Goal: Information Seeking & Learning: Learn about a topic

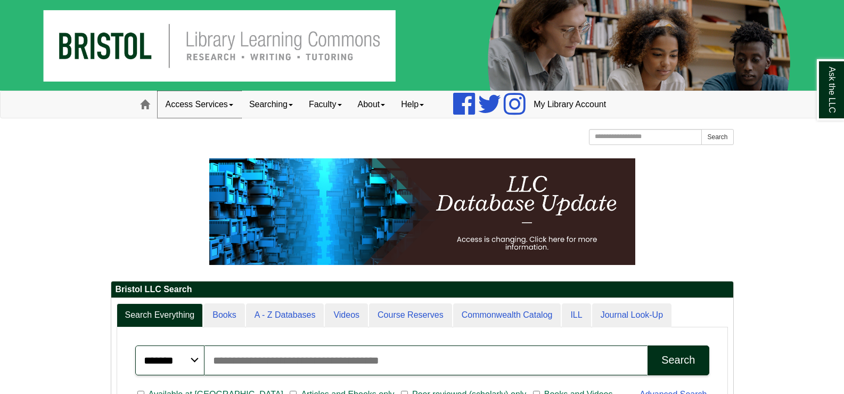
click at [230, 103] on link "Access Services" at bounding box center [200, 104] width 84 height 27
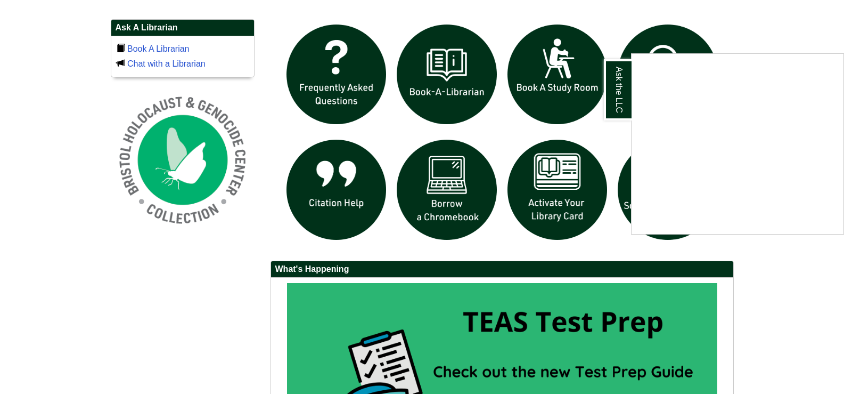
scroll to position [746, 0]
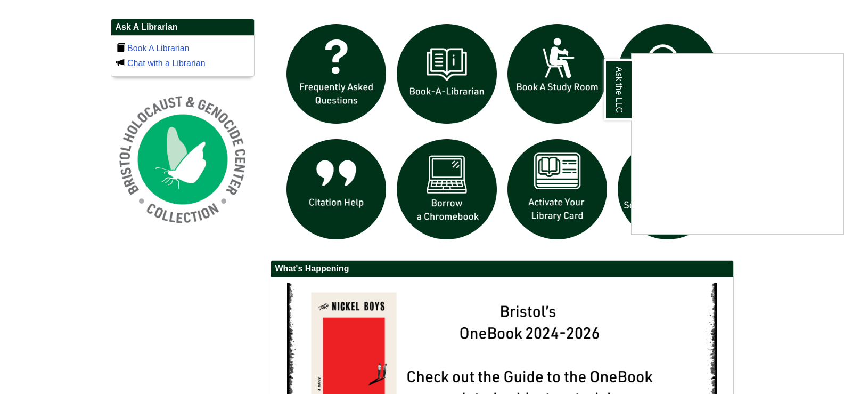
click at [802, 13] on div "Ask the LLC" at bounding box center [422, 197] width 844 height 394
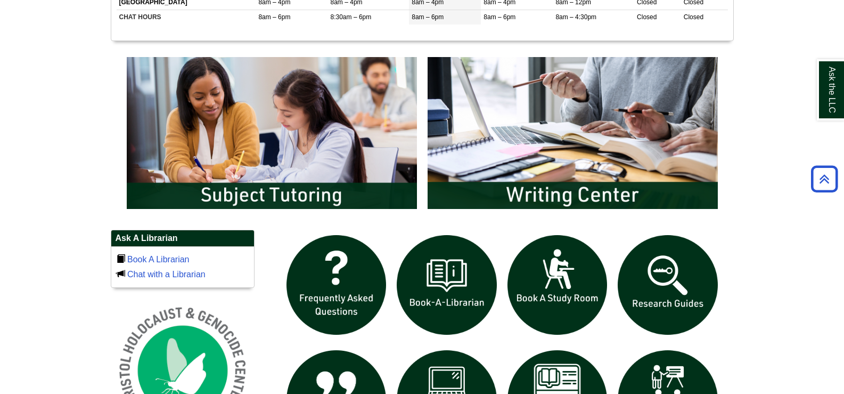
scroll to position [533, 0]
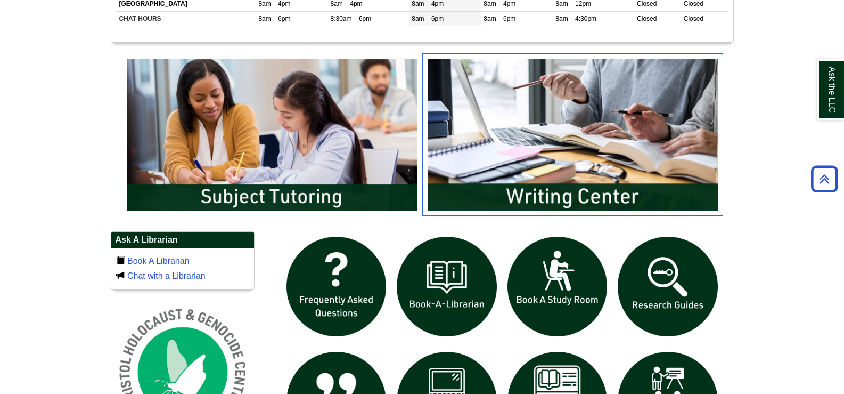
click at [511, 193] on img "slideshow" at bounding box center [572, 134] width 301 height 162
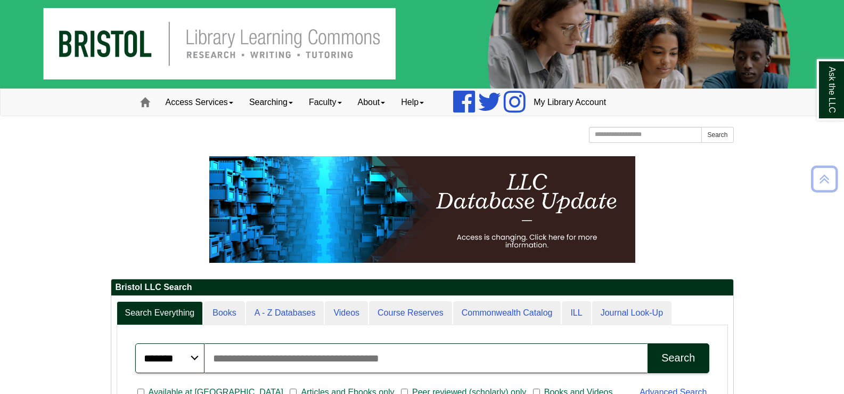
scroll to position [0, 0]
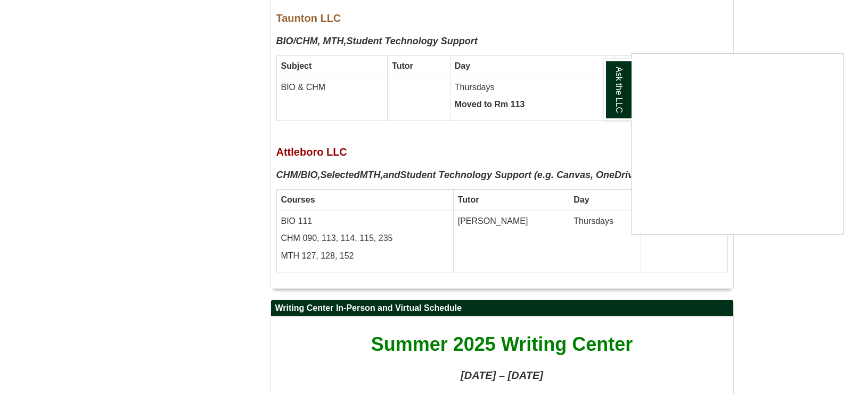
scroll to position [3205, 0]
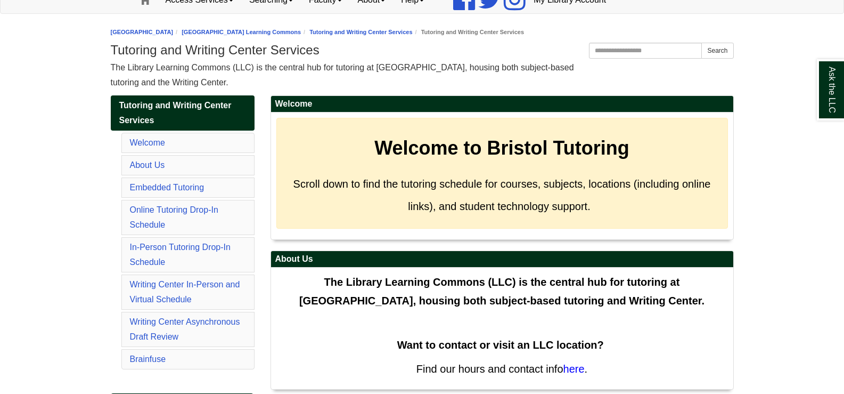
scroll to position [105, 0]
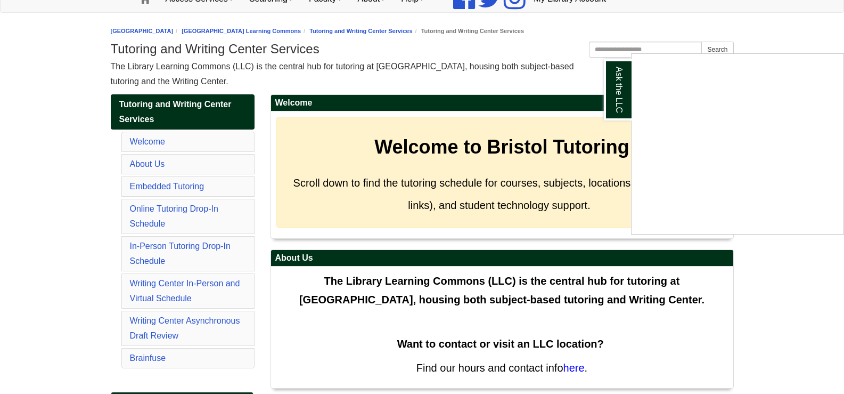
click at [517, 87] on div "Ask the LLC" at bounding box center [422, 197] width 844 height 394
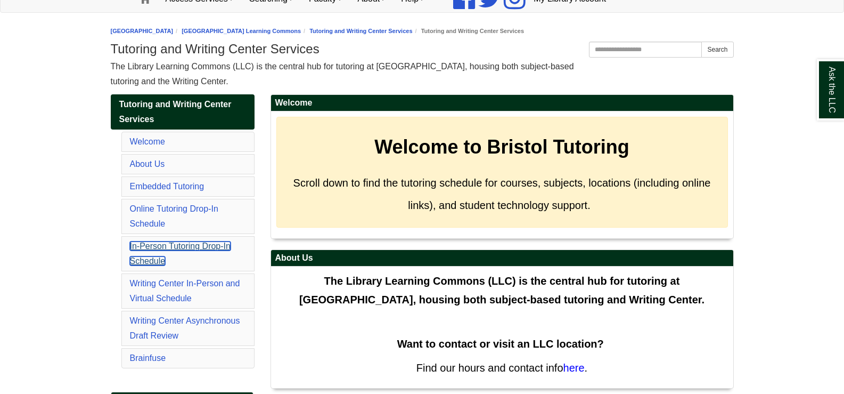
click at [175, 243] on link "In-Person Tutoring Drop-In Schedule" at bounding box center [180, 253] width 101 height 24
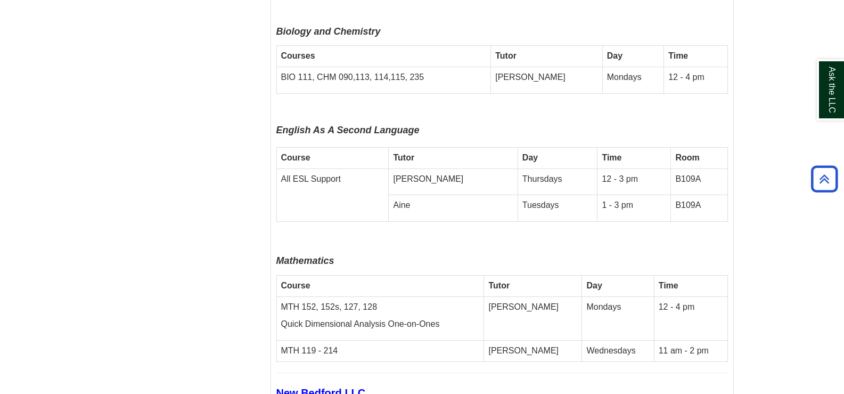
scroll to position [2744, 0]
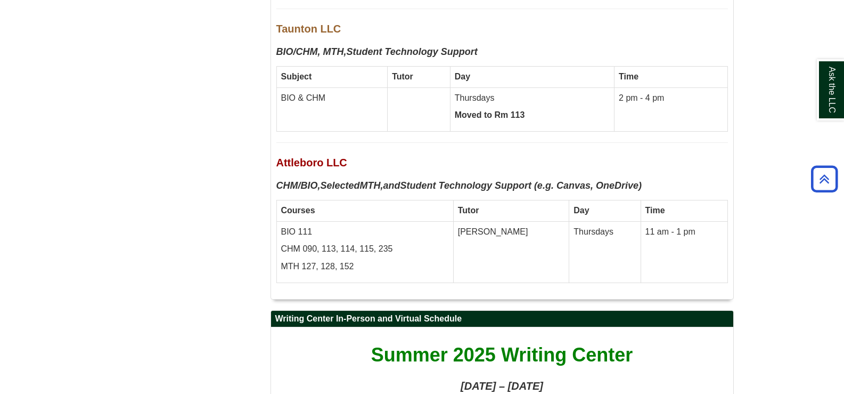
scroll to position [105, 0]
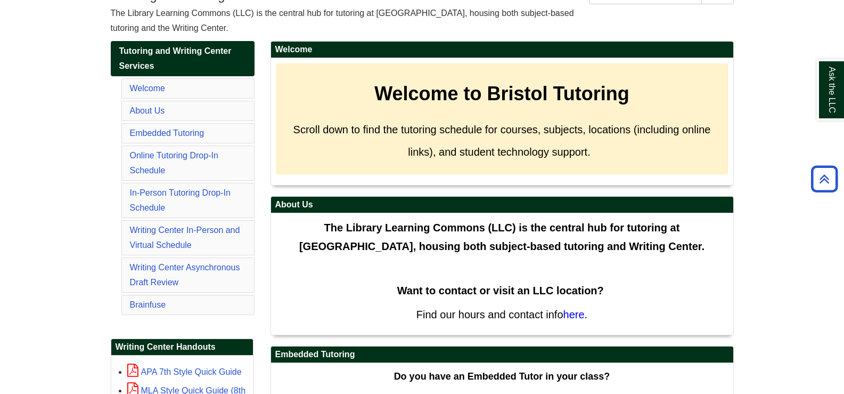
scroll to position [159, 0]
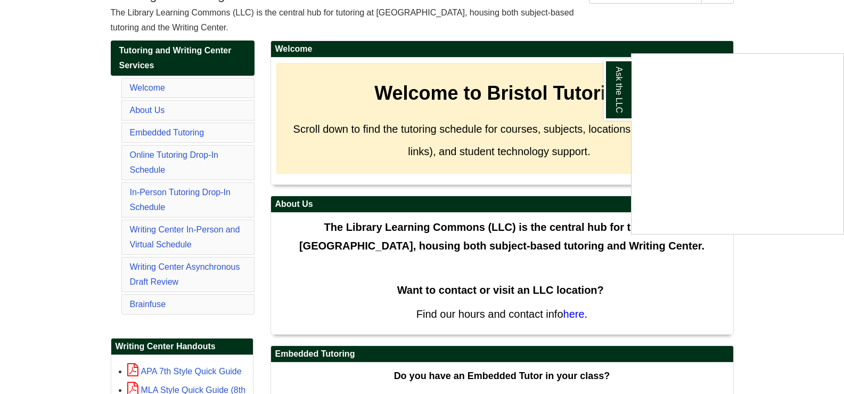
click at [764, 23] on div "Ask the LLC" at bounding box center [422, 197] width 844 height 394
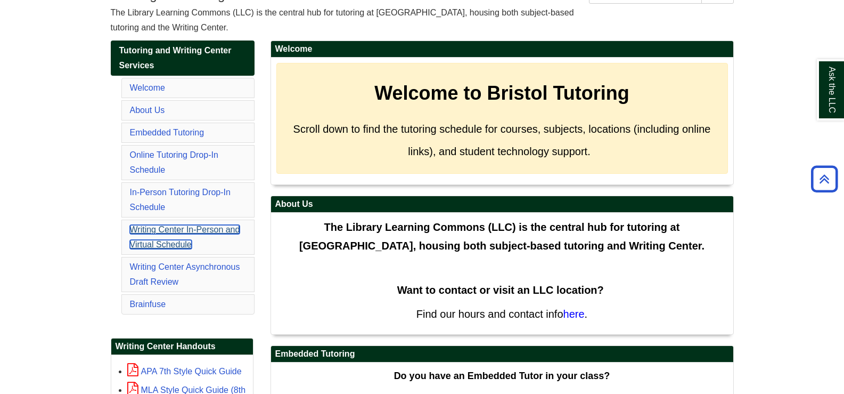
click at [172, 227] on link "Writing Center In-Person and Virtual Schedule" at bounding box center [185, 237] width 110 height 24
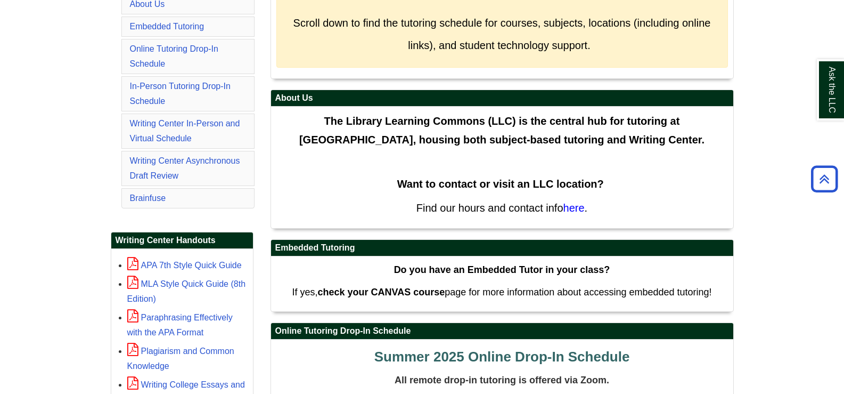
scroll to position [266, 0]
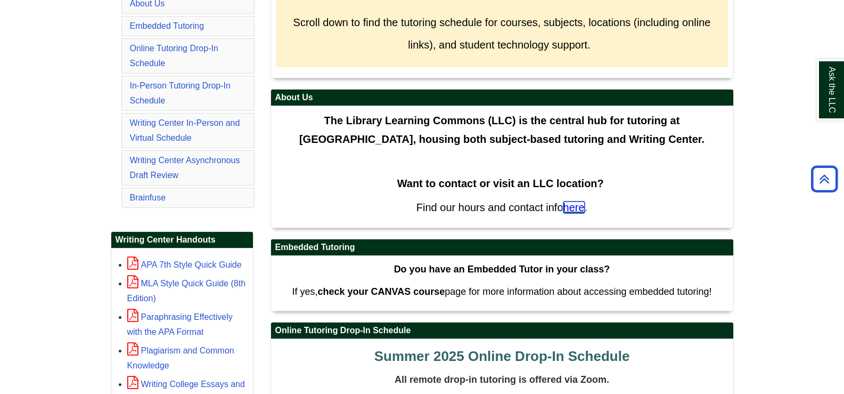
click at [582, 208] on span "here" at bounding box center [574, 207] width 21 height 12
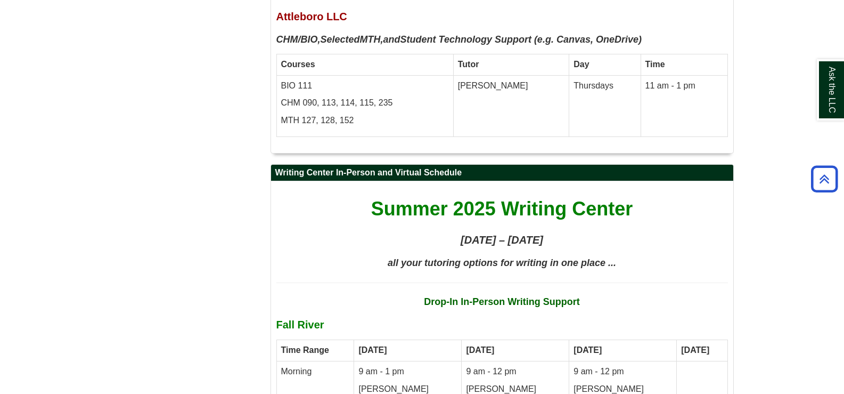
scroll to position [3368, 0]
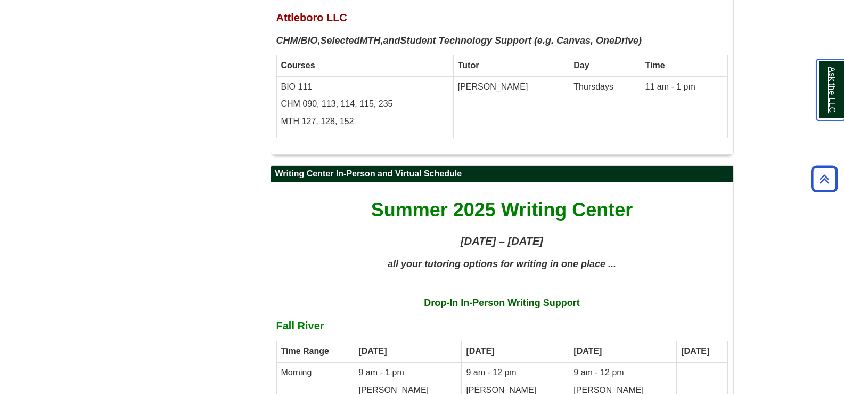
click at [830, 82] on link "Ask the LLC" at bounding box center [831, 89] width 28 height 61
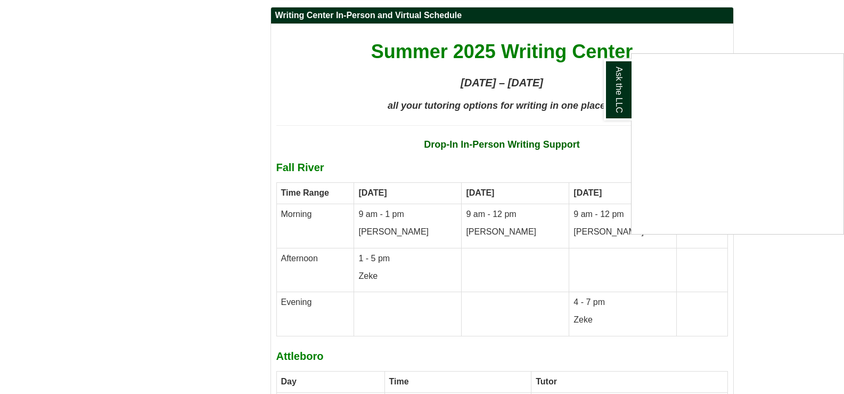
scroll to position [3527, 0]
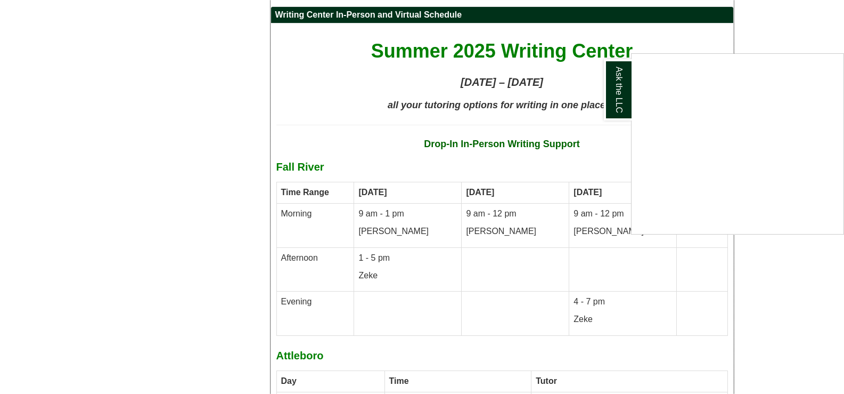
click at [611, 136] on p "Drop-In In-Person Writing Support" at bounding box center [502, 144] width 452 height 17
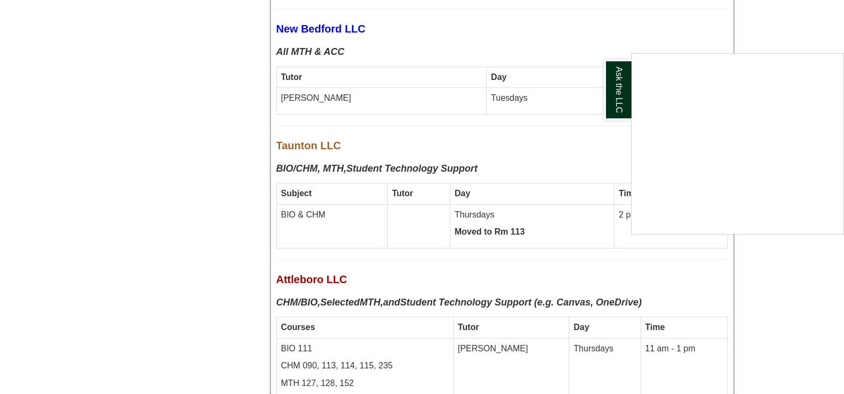
scroll to position [3106, 0]
click at [610, 88] on link "Ask the LLC" at bounding box center [618, 89] width 28 height 61
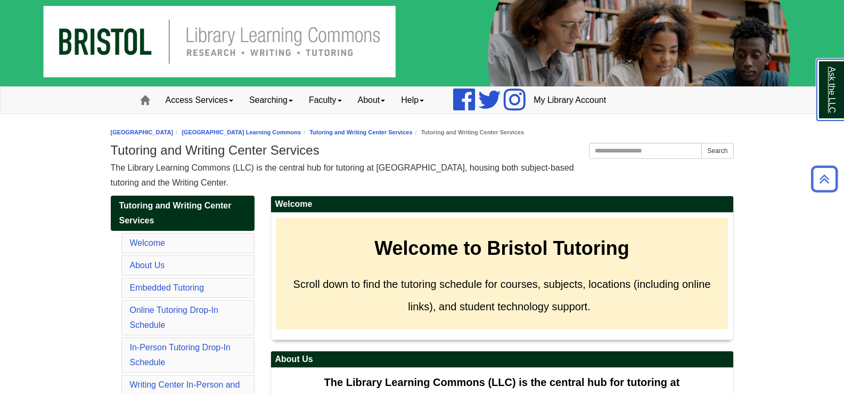
scroll to position [0, 0]
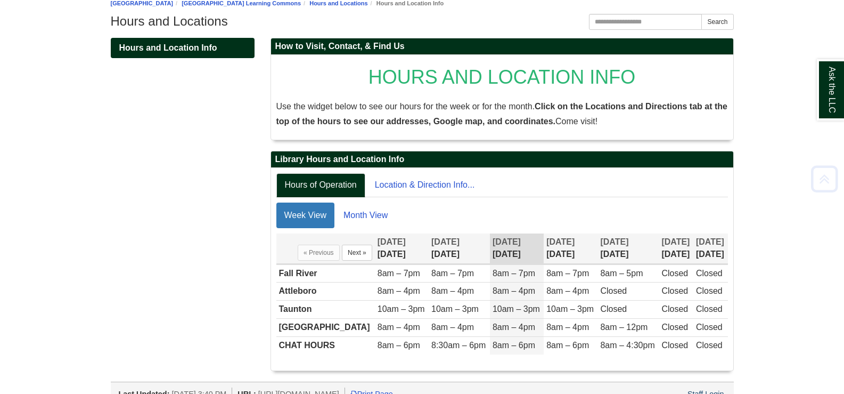
scroll to position [148, 0]
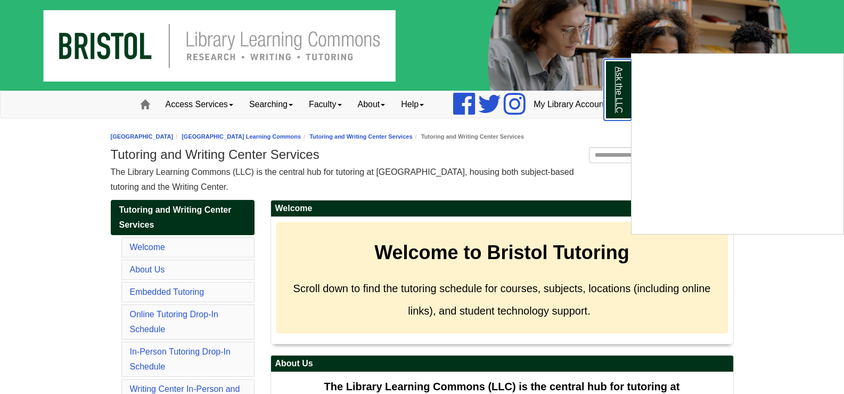
click at [615, 87] on link "Ask the LLC" at bounding box center [618, 89] width 28 height 61
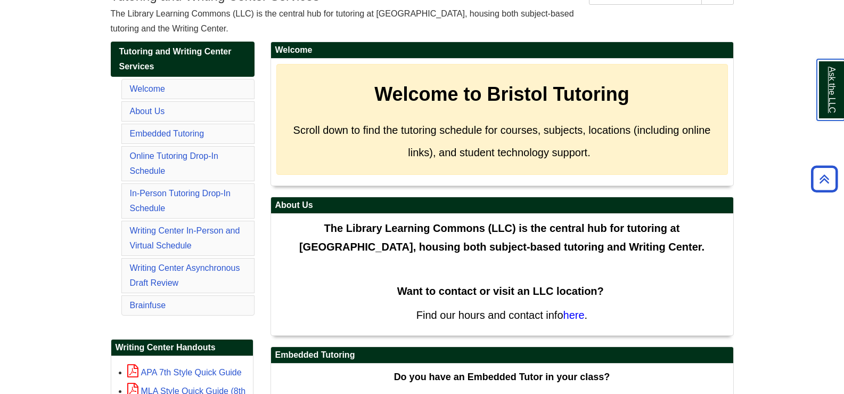
scroll to position [159, 0]
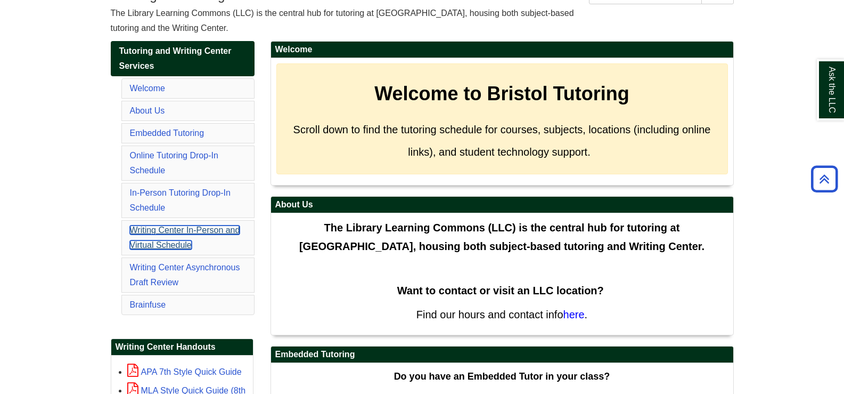
click at [145, 231] on link "Writing Center In-Person and Virtual Schedule" at bounding box center [185, 237] width 110 height 24
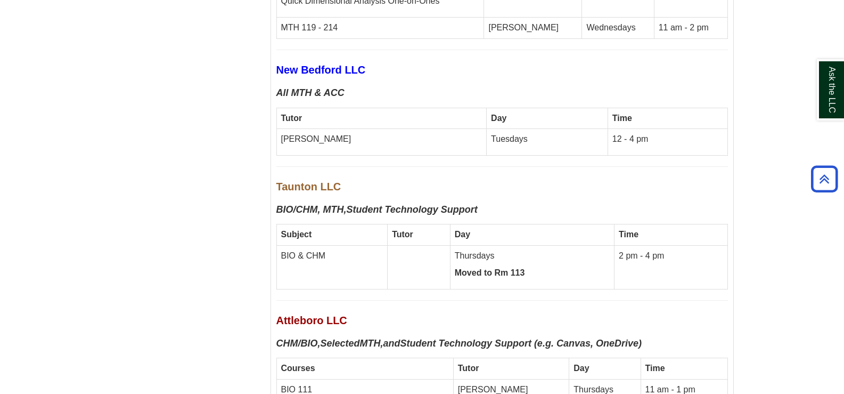
scroll to position [3064, 0]
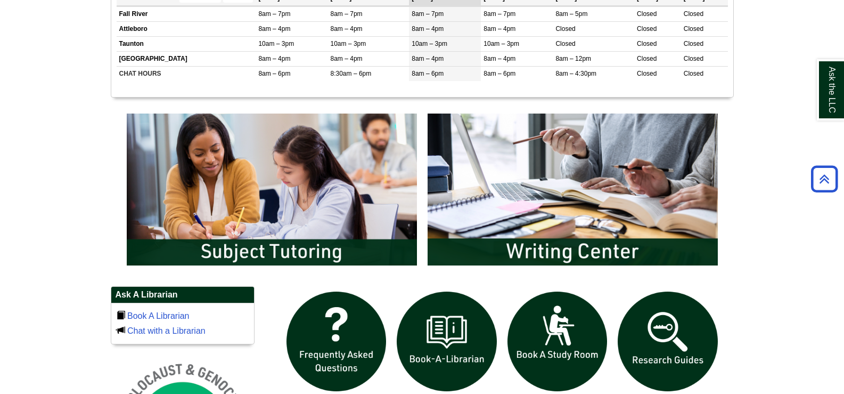
scroll to position [479, 0]
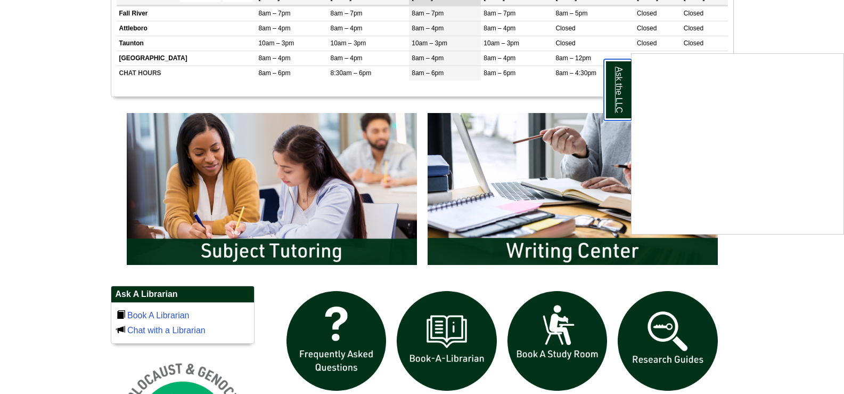
click at [620, 100] on link "Ask the LLC" at bounding box center [618, 89] width 28 height 61
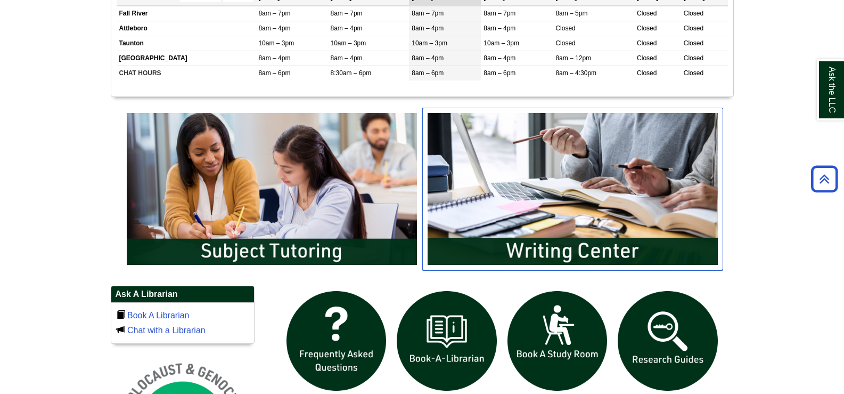
click at [576, 255] on img "slideshow" at bounding box center [572, 189] width 301 height 162
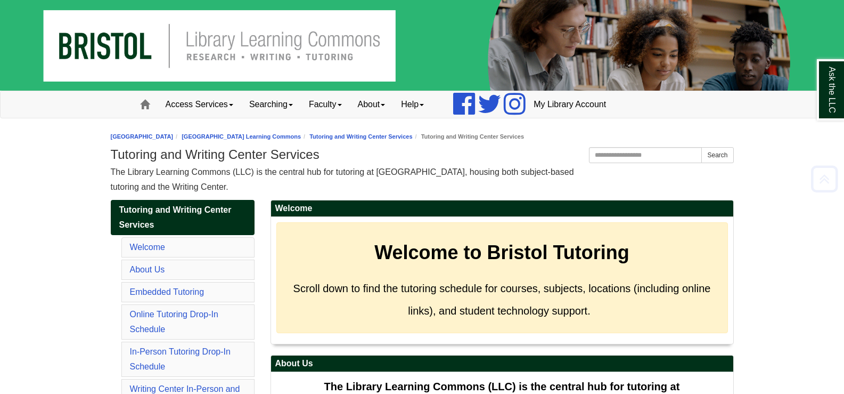
scroll to position [3436, 0]
